Goal: Information Seeking & Learning: Learn about a topic

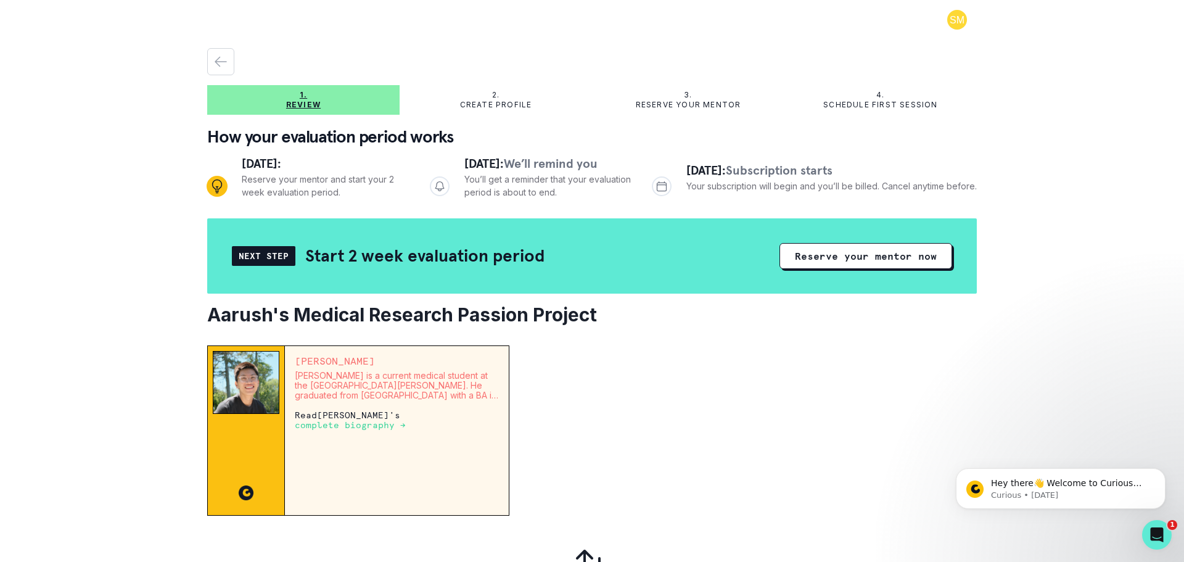
click at [359, 428] on p "complete biography →" at bounding box center [350, 425] width 111 height 10
